Goal: Obtain resource: Obtain resource

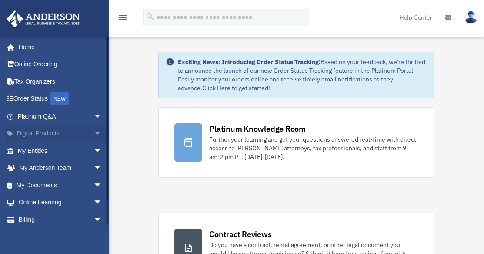
click at [94, 132] on span "arrow_drop_down" at bounding box center [102, 134] width 17 height 18
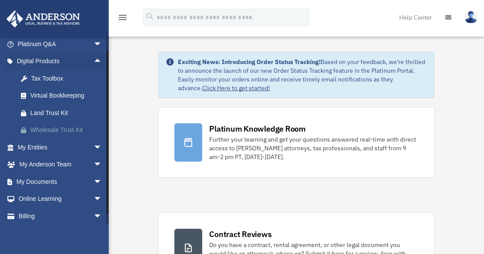
scroll to position [87, 0]
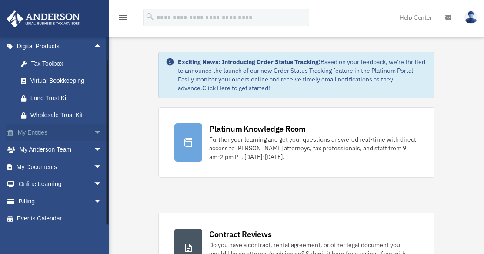
click at [94, 131] on span "arrow_drop_down" at bounding box center [102, 133] width 17 height 18
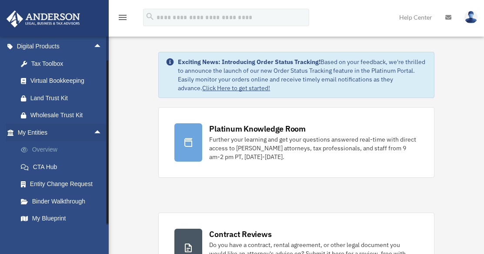
click at [46, 148] on link "Overview" at bounding box center [63, 149] width 103 height 17
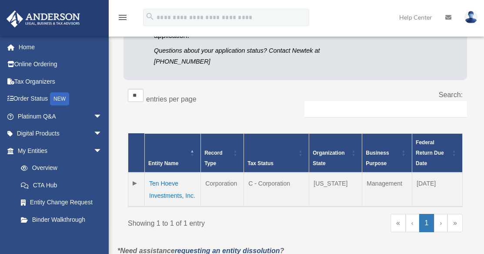
scroll to position [131, 0]
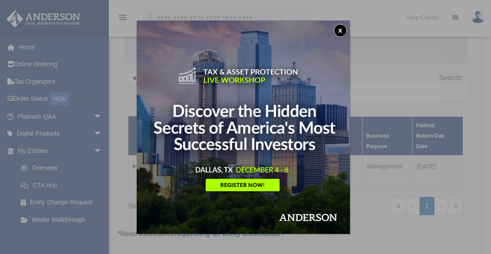
click at [345, 27] on button "x" at bounding box center [340, 30] width 13 height 13
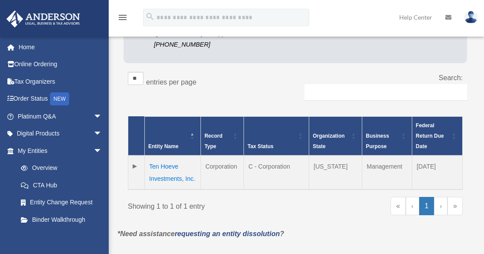
click at [168, 165] on td "Ten Hoeve Investments, Inc." at bounding box center [173, 172] width 56 height 34
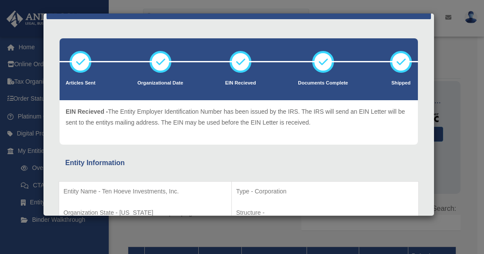
scroll to position [0, 0]
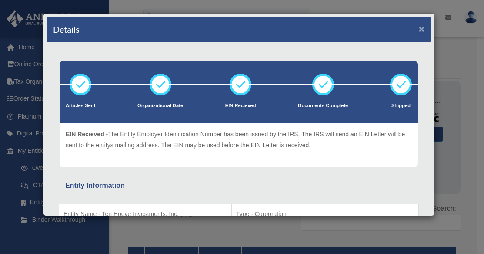
click at [419, 27] on button "×" at bounding box center [422, 28] width 6 height 9
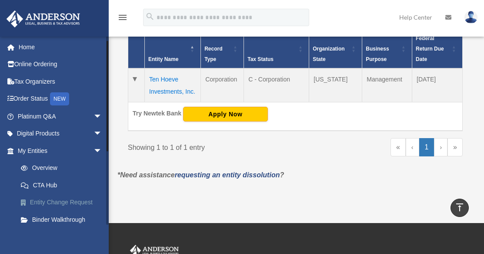
scroll to position [44, 0]
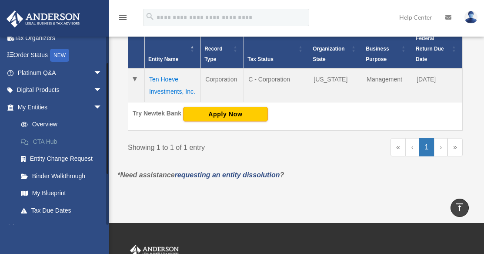
click at [46, 142] on link "CTA Hub" at bounding box center [63, 141] width 103 height 17
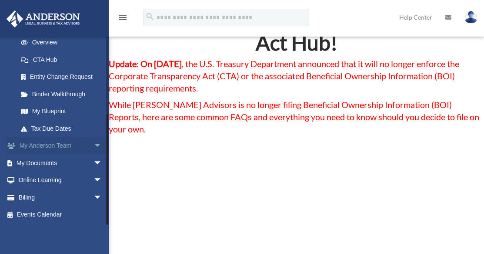
scroll to position [43, 0]
click at [51, 163] on link "My Documents arrow_drop_down" at bounding box center [60, 162] width 109 height 17
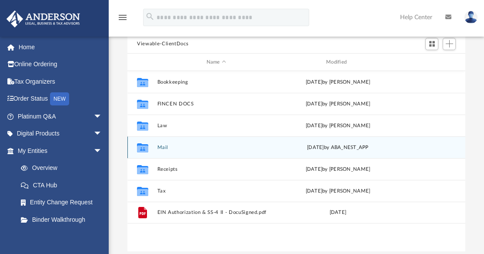
scroll to position [87, 0]
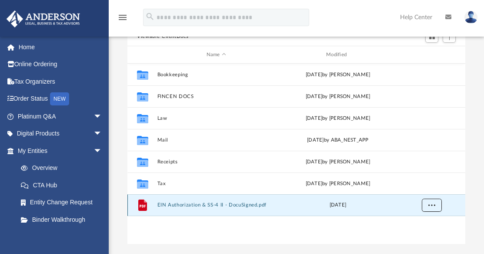
click at [426, 204] on button "More options" at bounding box center [432, 204] width 20 height 13
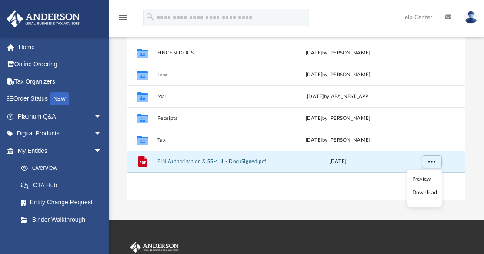
scroll to position [174, 0]
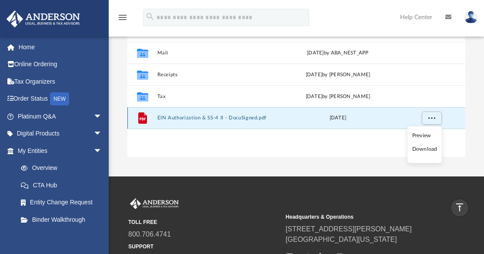
click at [210, 117] on button "EIN Authorization & SS-4 II - DocuSigned.pdf" at bounding box center [216, 118] width 118 height 6
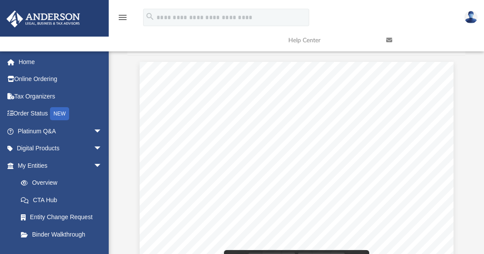
scroll to position [0, 0]
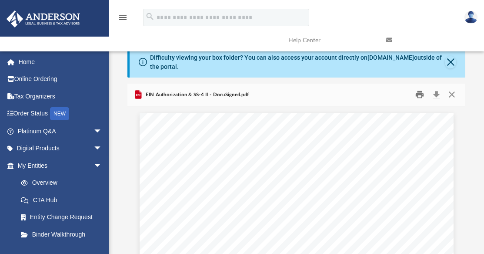
click at [419, 94] on button "Print" at bounding box center [419, 94] width 17 height 13
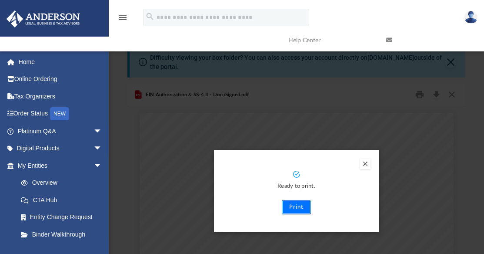
click at [292, 208] on button "Print" at bounding box center [296, 207] width 29 height 14
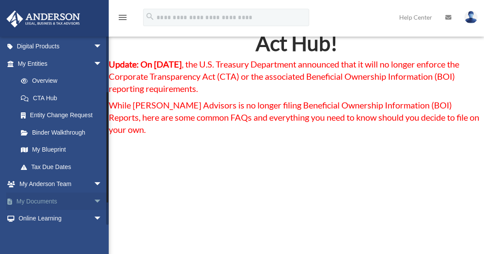
scroll to position [125, 0]
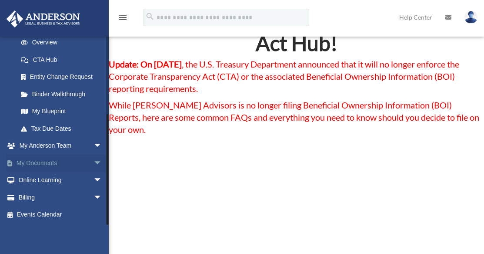
click at [94, 162] on span "arrow_drop_down" at bounding box center [102, 163] width 17 height 18
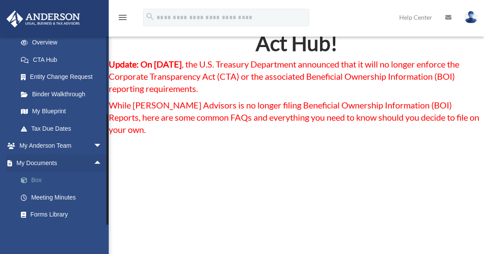
click at [43, 183] on link "Box" at bounding box center [63, 179] width 103 height 17
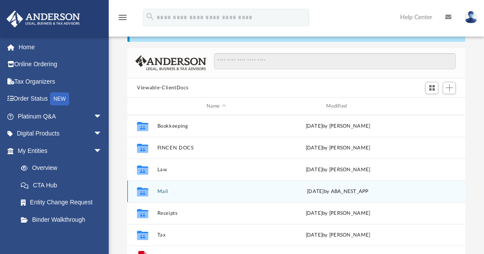
scroll to position [87, 0]
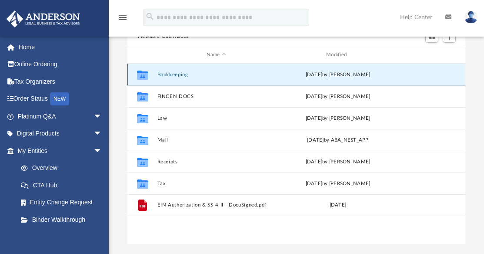
click at [193, 75] on button "Bookkeeping" at bounding box center [216, 75] width 118 height 6
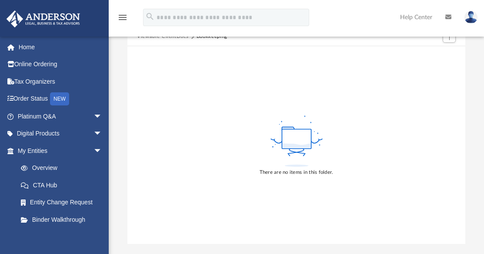
scroll to position [133, 0]
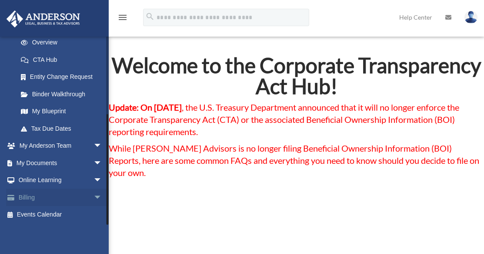
scroll to position [125, 0]
click at [94, 163] on span "arrow_drop_down" at bounding box center [102, 163] width 17 height 18
click at [34, 177] on link "Box" at bounding box center [63, 179] width 103 height 17
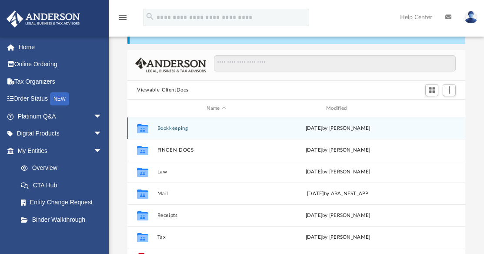
scroll to position [44, 0]
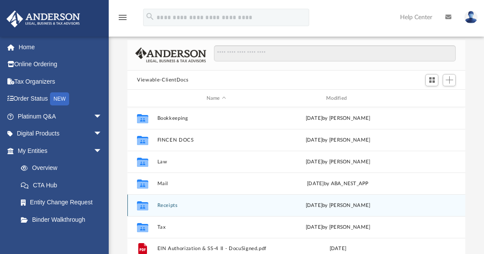
click at [144, 205] on icon "grid" at bounding box center [142, 205] width 11 height 9
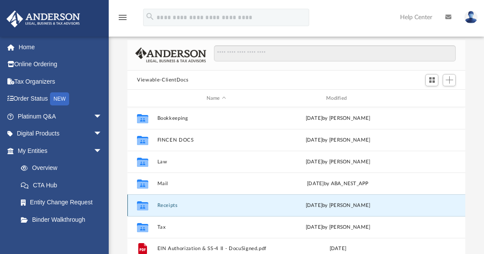
click at [176, 211] on div "Collaborated Folder Receipts Sat Jun 1 2024 by Charles Rogler" at bounding box center [296, 205] width 338 height 22
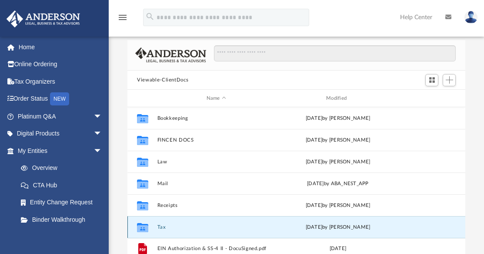
click at [243, 226] on button "Tax" at bounding box center [216, 227] width 118 height 6
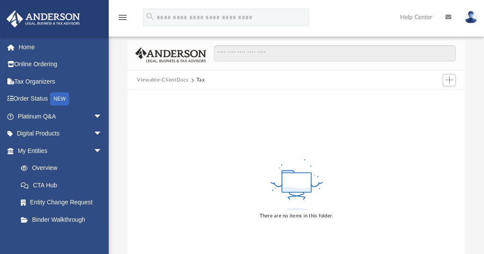
click at [125, 18] on icon "menu" at bounding box center [122, 17] width 10 height 10
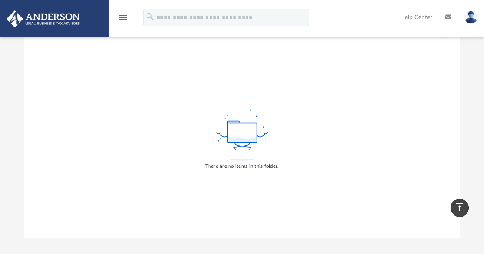
scroll to position [0, 0]
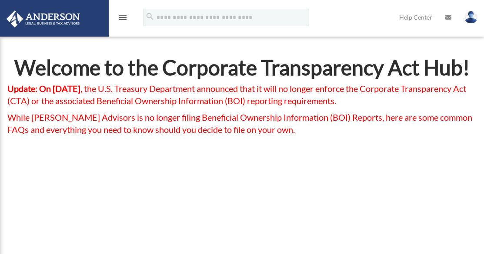
click at [119, 15] on icon "menu" at bounding box center [122, 17] width 10 height 10
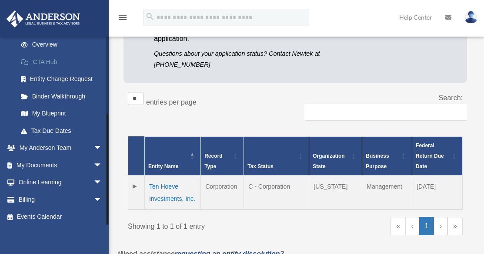
scroll to position [125, 0]
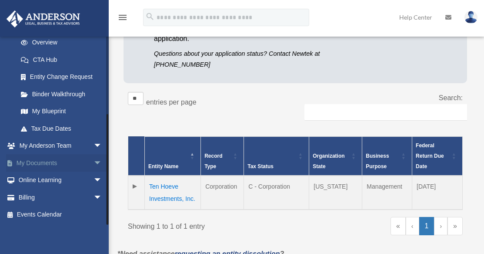
click at [94, 161] on span "arrow_drop_down" at bounding box center [102, 163] width 17 height 18
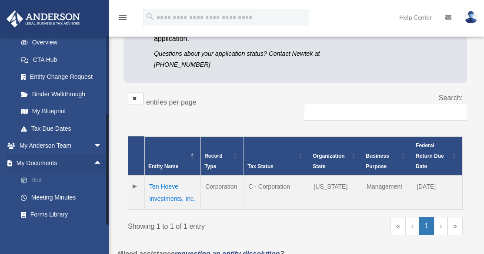
click at [39, 179] on link "Box" at bounding box center [63, 179] width 103 height 17
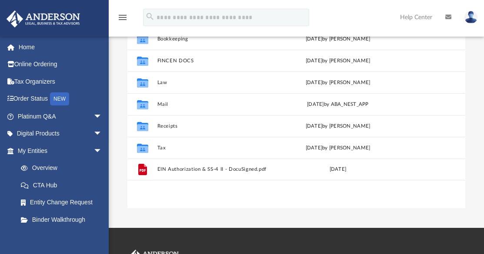
scroll to position [131, 0]
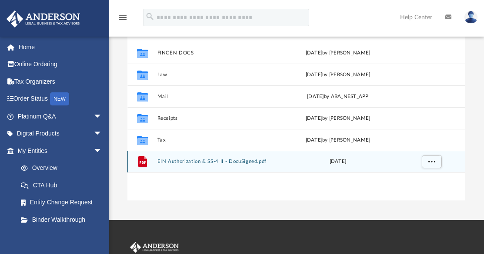
click at [214, 159] on button "EIN Authorization & SS-4 II - DocuSigned.pdf" at bounding box center [216, 161] width 118 height 6
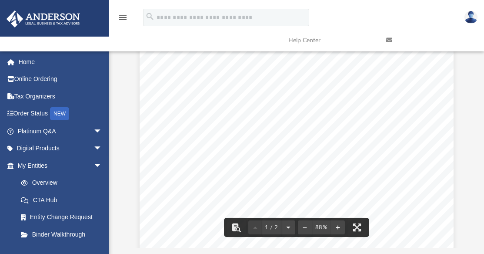
scroll to position [0, 0]
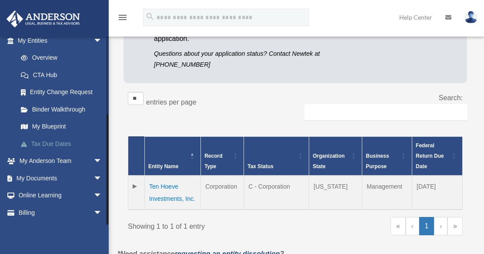
scroll to position [125, 0]
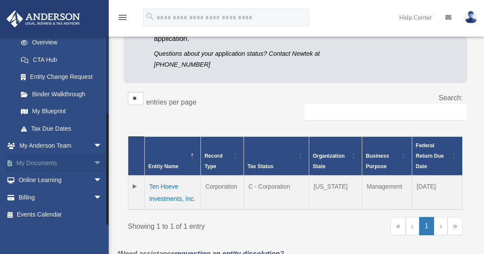
click at [58, 162] on link "My Documents arrow_drop_down" at bounding box center [60, 162] width 109 height 17
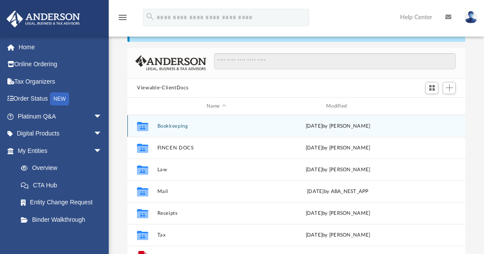
scroll to position [44, 0]
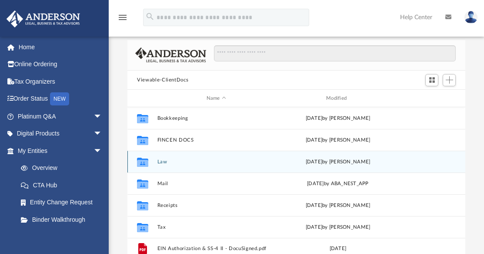
click at [164, 161] on button "Law" at bounding box center [216, 162] width 118 height 6
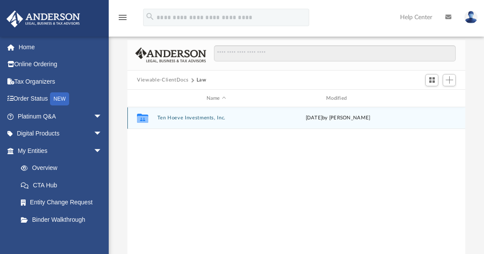
click at [194, 116] on button "Ten Hoeve Investments, Inc." at bounding box center [216, 118] width 118 height 6
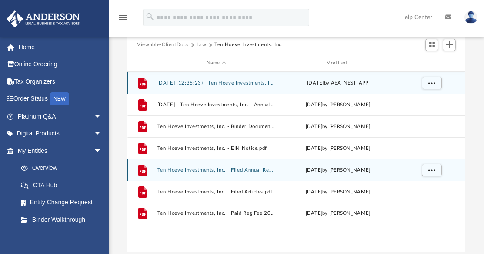
scroll to position [87, 0]
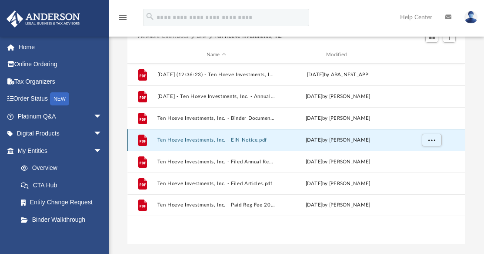
click at [254, 140] on button "Ten Hoeve Investments, Inc. - EIN Notice.pdf" at bounding box center [216, 140] width 118 height 6
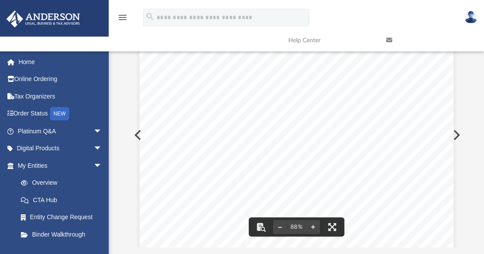
scroll to position [191, 331]
drag, startPoint x: 321, startPoint y: 117, endPoint x: 316, endPoint y: 117, distance: 4.4
click at [320, 117] on div "Page 1" at bounding box center [297, 232] width 314 height 406
click at [330, 172] on div "Page 1" at bounding box center [297, 232] width 314 height 406
click at [322, 171] on div "Page 1" at bounding box center [297, 232] width 314 height 406
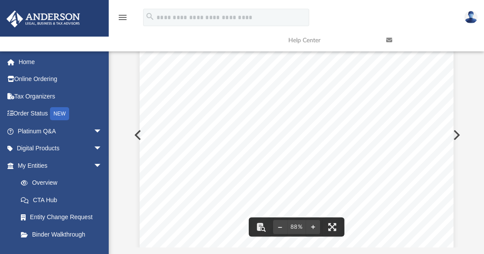
click at [340, 172] on div "Page 1" at bounding box center [297, 232] width 314 height 406
click at [314, 225] on button "File preview" at bounding box center [313, 226] width 14 height 19
click at [137, 135] on div "Page 1" at bounding box center [302, 255] width 350 height 452
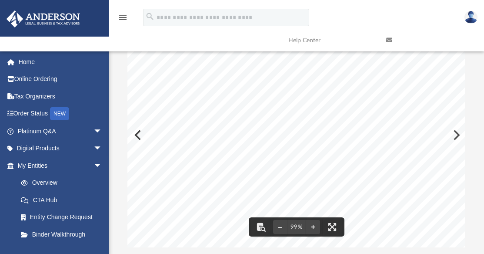
click at [138, 135] on div "Page 1" at bounding box center [302, 255] width 350 height 452
click at [215, 135] on div "Page 1" at bounding box center [302, 255] width 350 height 452
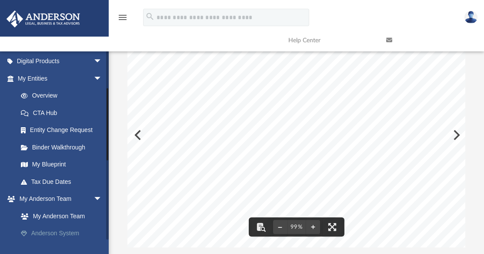
scroll to position [131, 0]
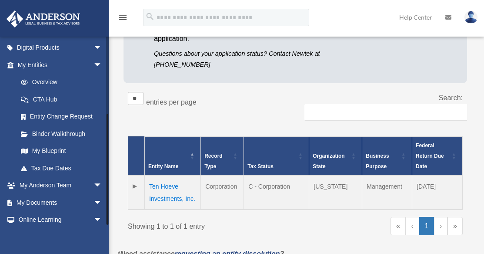
scroll to position [125, 0]
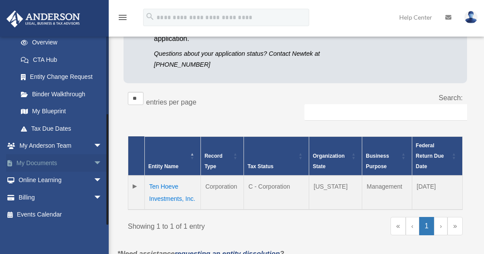
click at [72, 161] on link "My Documents arrow_drop_down" at bounding box center [60, 162] width 109 height 17
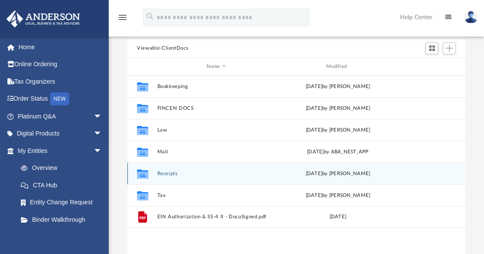
scroll to position [87, 0]
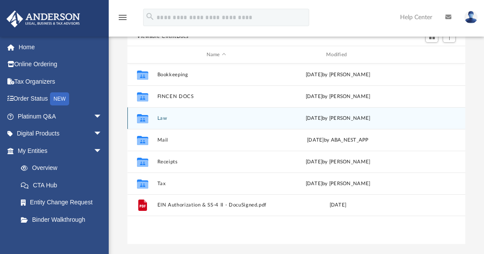
click at [144, 118] on icon "grid" at bounding box center [142, 118] width 11 height 9
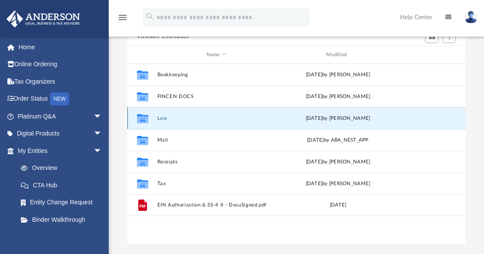
click at [164, 118] on button "Law" at bounding box center [216, 118] width 118 height 6
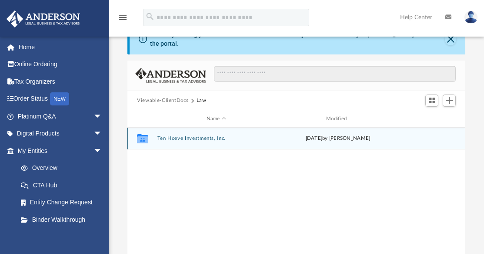
scroll to position [0, 0]
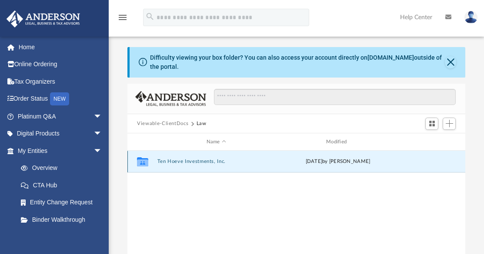
click at [191, 161] on button "Ten Hoeve Investments, Inc." at bounding box center [216, 161] width 118 height 6
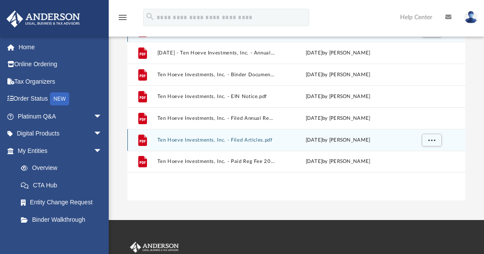
scroll to position [87, 0]
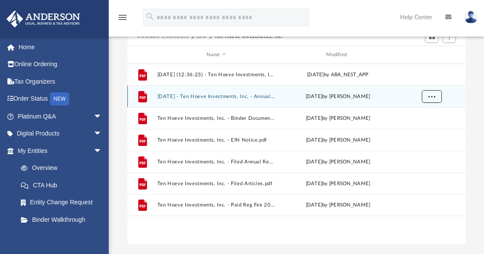
click at [431, 97] on span "More options" at bounding box center [432, 96] width 7 height 5
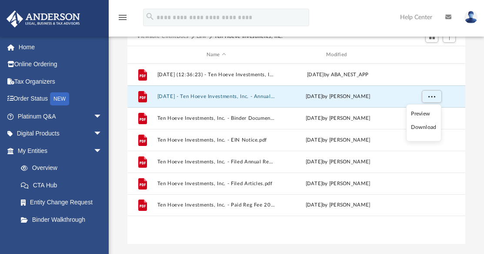
click at [420, 114] on li "Preview" at bounding box center [423, 113] width 25 height 9
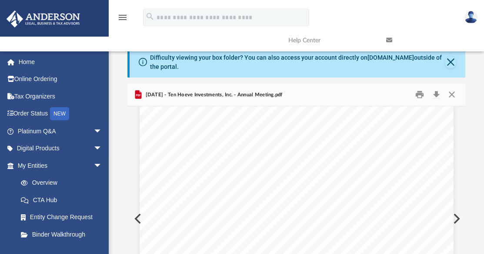
scroll to position [2162, 0]
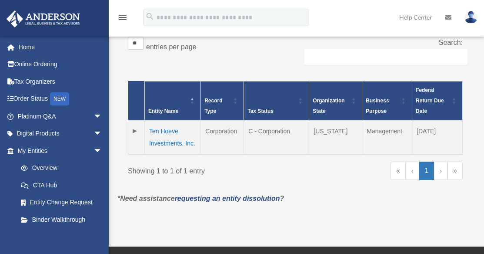
scroll to position [198, 0]
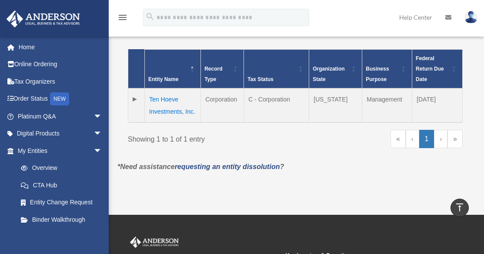
click at [164, 97] on td "Ten Hoeve Investments, Inc." at bounding box center [173, 105] width 56 height 34
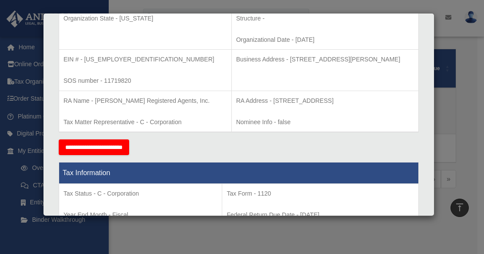
scroll to position [218, 0]
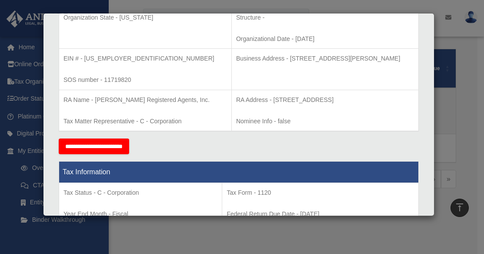
click at [112, 60] on p "EIN # - [US_EMPLOYER_IDENTIFICATION_NUMBER]" at bounding box center [146, 58] width 164 height 11
click at [123, 79] on p "SOS number - 11719820" at bounding box center [146, 79] width 164 height 11
click at [143, 76] on p "SOS number - 11719820" at bounding box center [146, 79] width 164 height 11
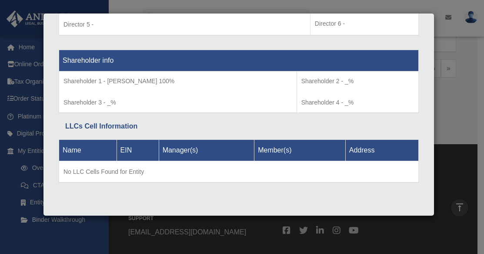
scroll to position [328, 0]
